Goal: Find specific page/section: Find specific page/section

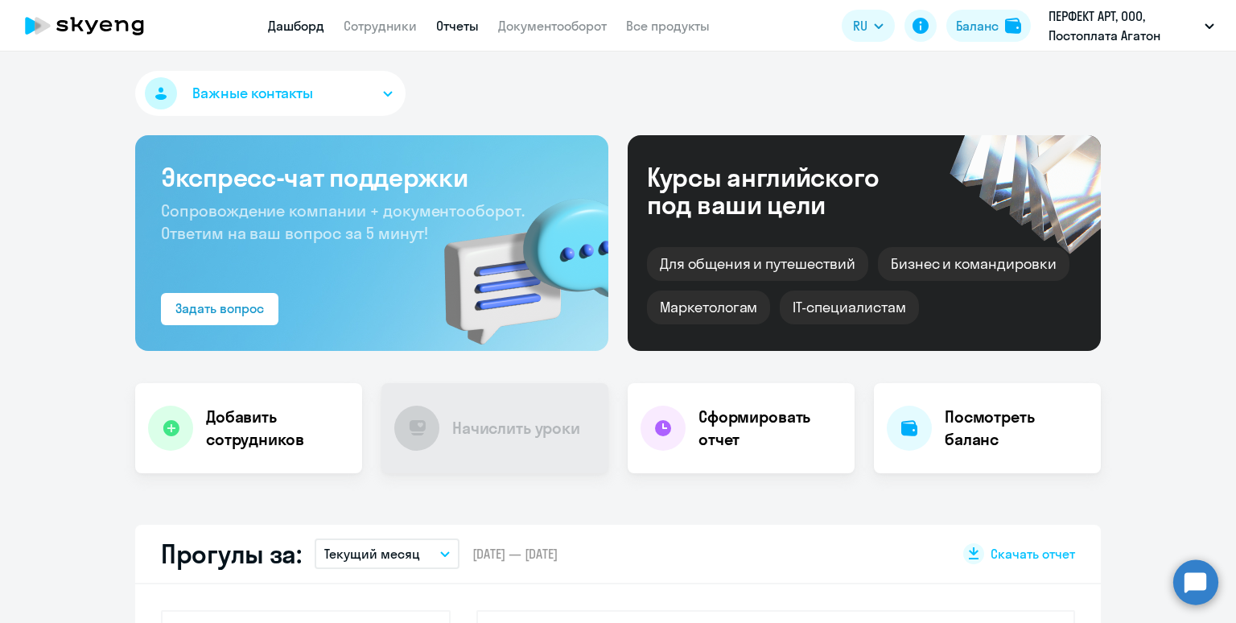
click at [444, 33] on link "Отчеты" at bounding box center [457, 26] width 43 height 16
